Goal: Find specific page/section: Find specific page/section

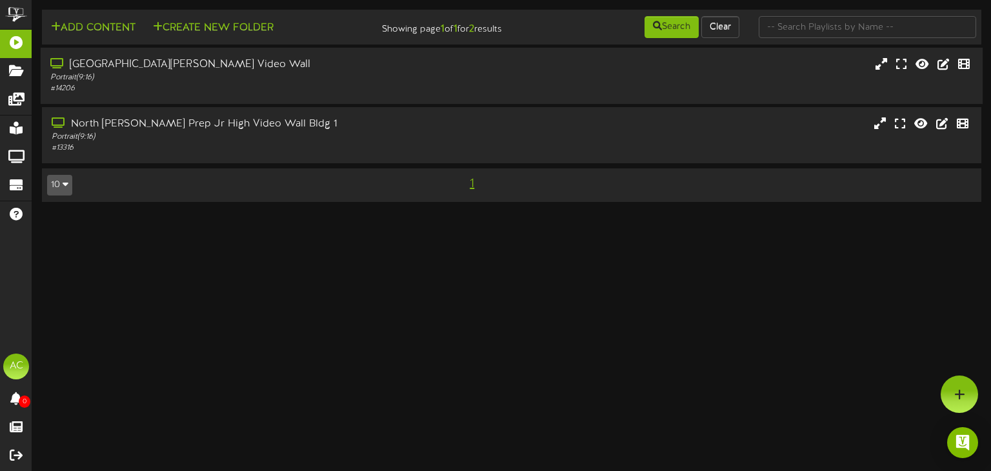
click at [227, 83] on div "Portrait ( 9:16 )" at bounding box center [236, 77] width 373 height 11
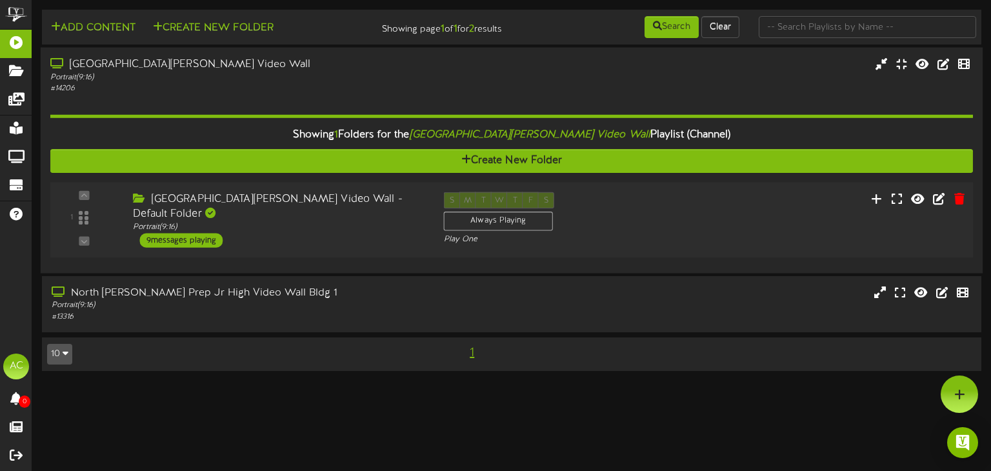
click at [264, 217] on div "[GEOGRAPHIC_DATA][PERSON_NAME] Video Wall - Default Folder" at bounding box center [278, 207] width 291 height 30
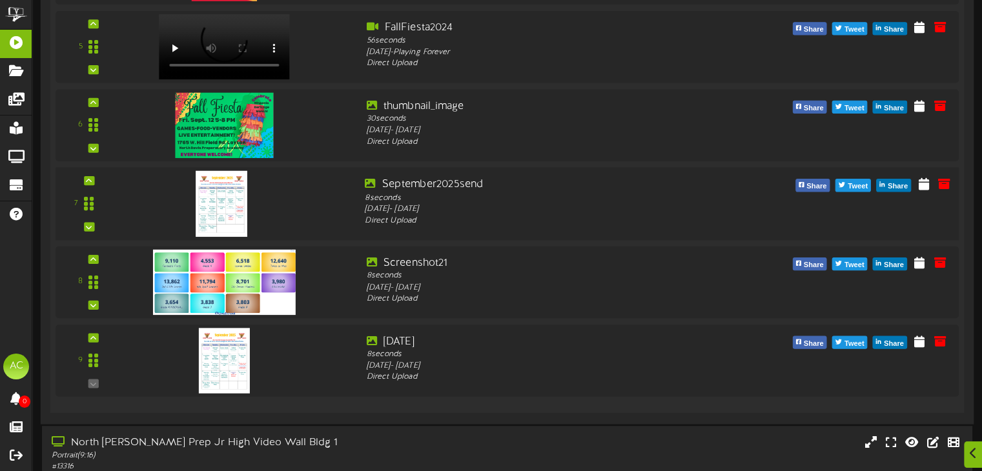
scroll to position [645, 0]
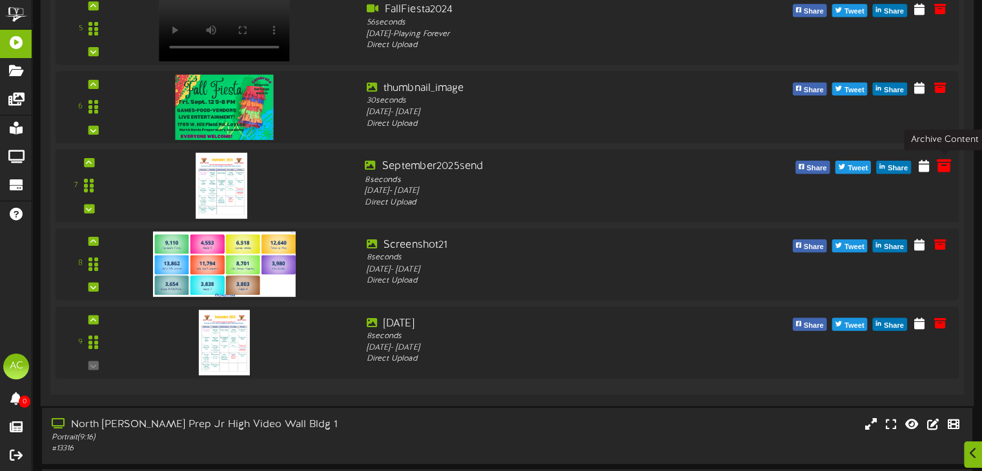
click at [942, 172] on icon at bounding box center [943, 165] width 14 height 14
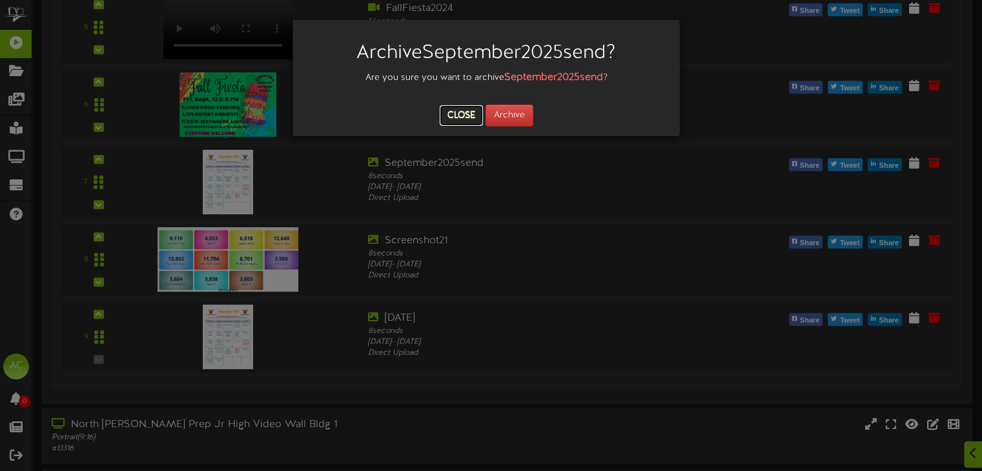
click at [453, 117] on button "Close" at bounding box center [460, 115] width 43 height 21
